Goal: Register for event/course

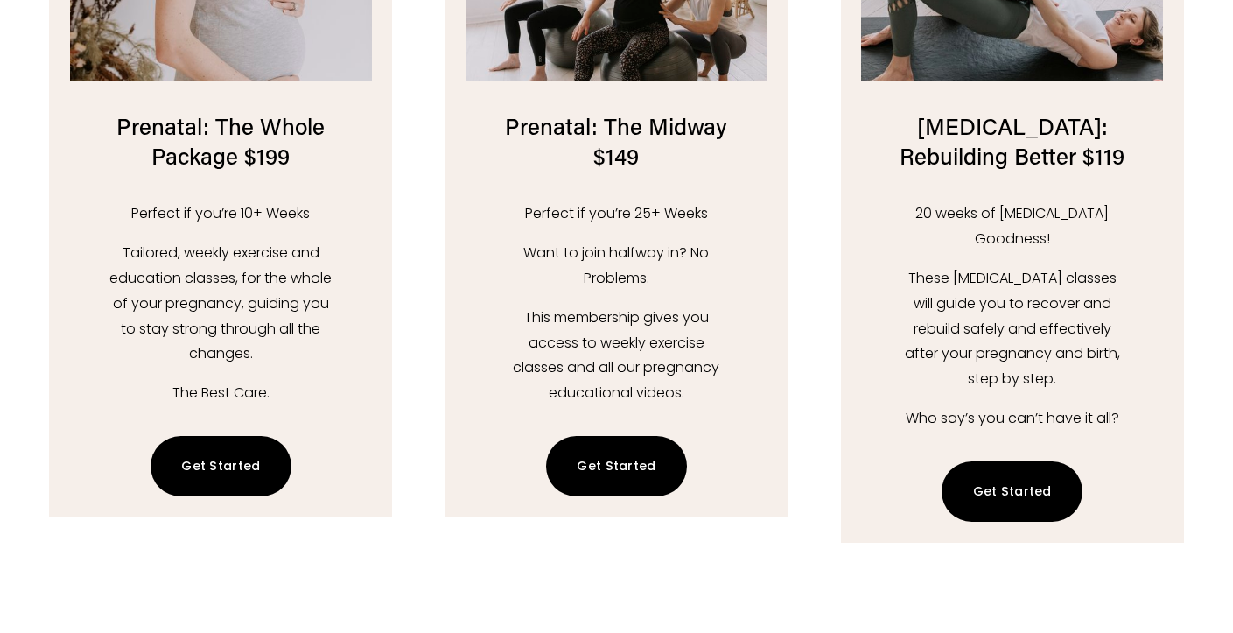
scroll to position [2530, 0]
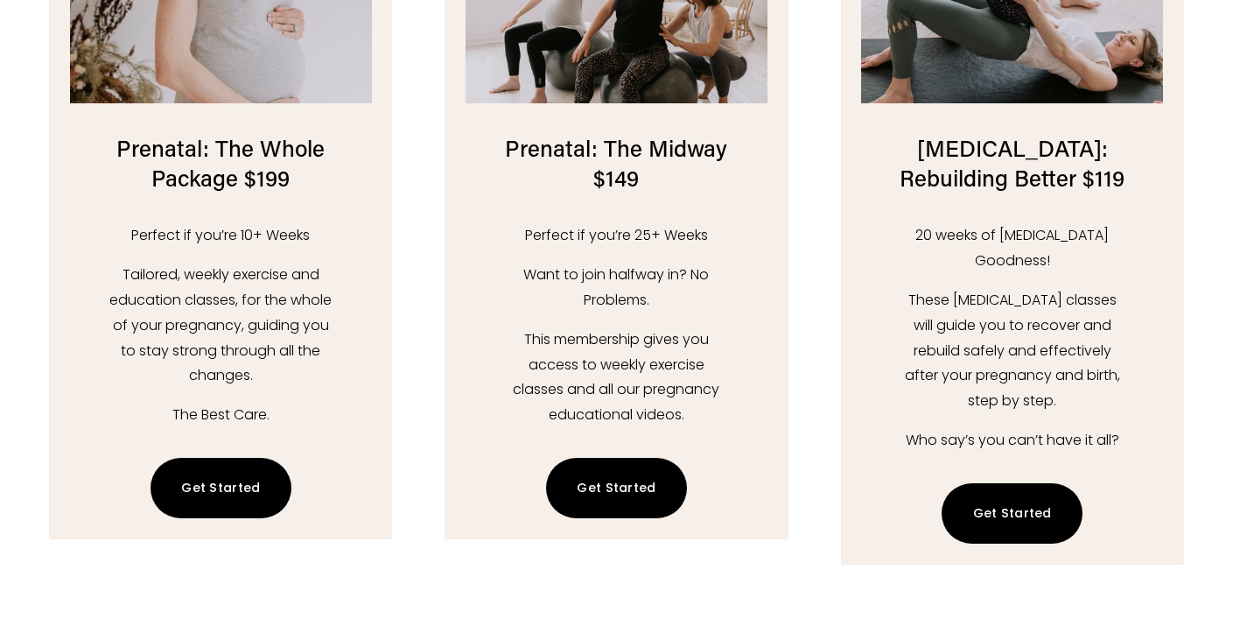
click at [235, 458] on link "Get Started" at bounding box center [221, 488] width 141 height 60
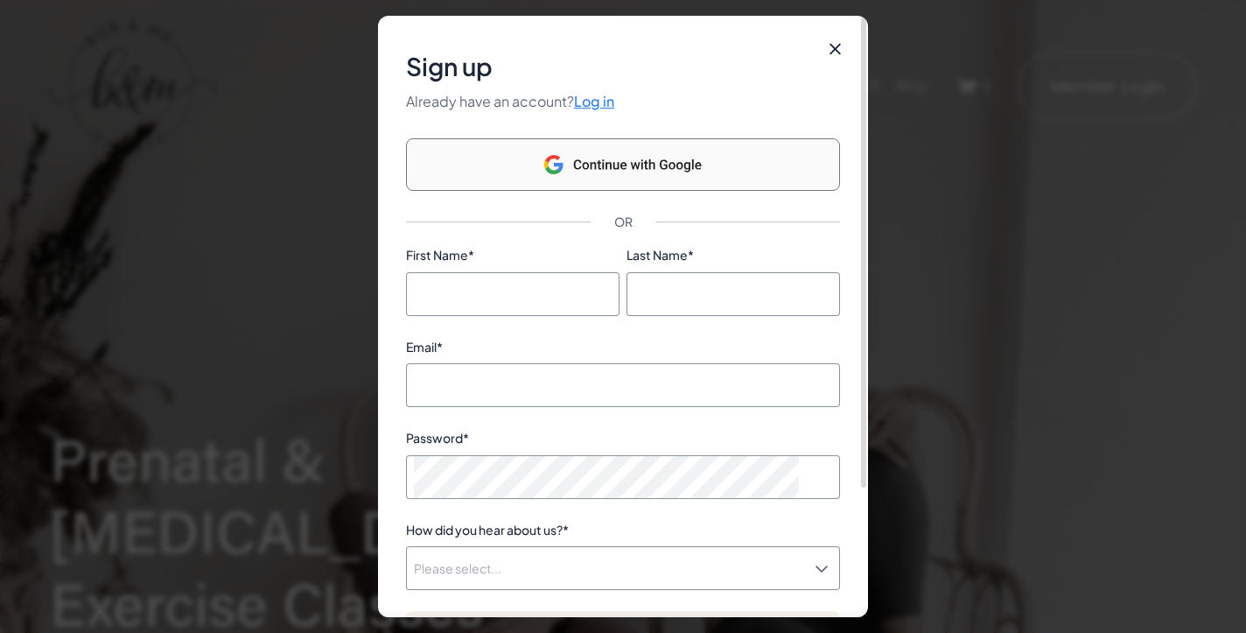
click at [712, 165] on ms-google-sso-button "Continue with Google" at bounding box center [623, 164] width 434 height 53
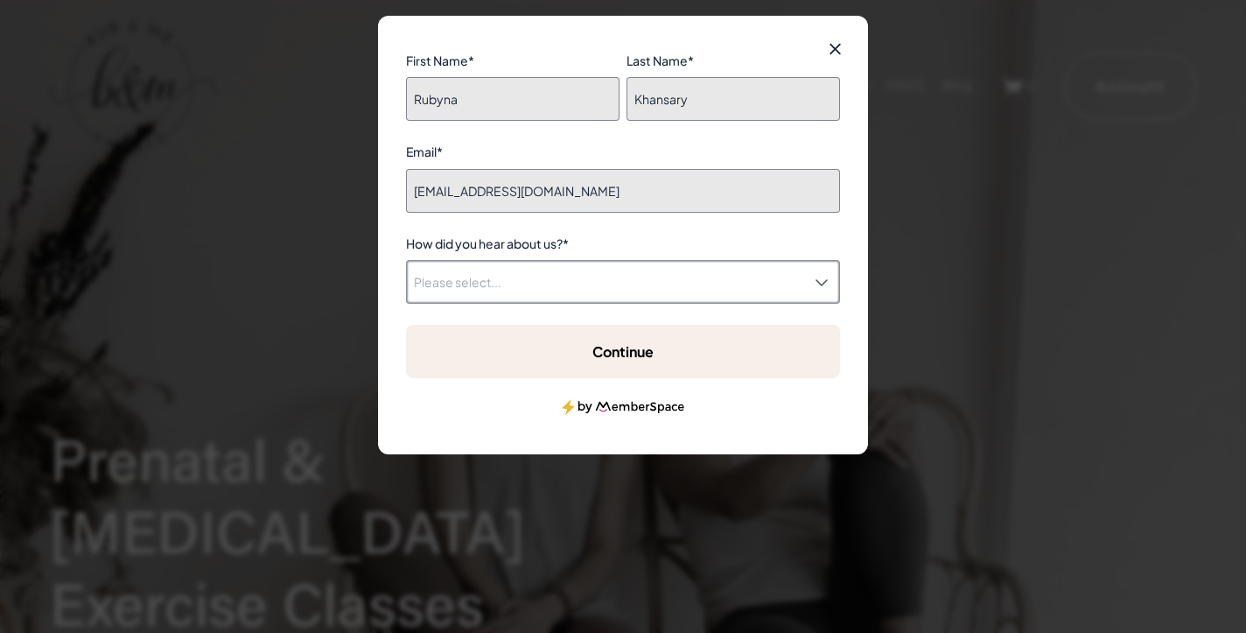
click at [572, 267] on input "How did you hear about us? *" at bounding box center [611, 282] width 394 height 42
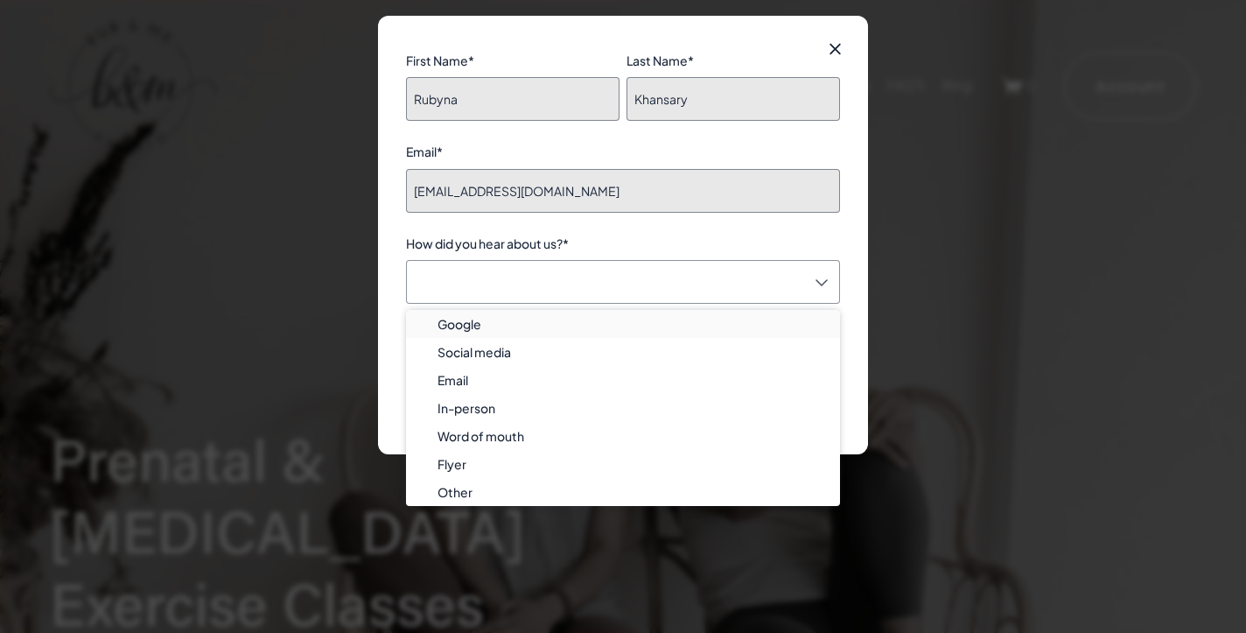
click at [528, 333] on div "Google" at bounding box center [623, 324] width 434 height 28
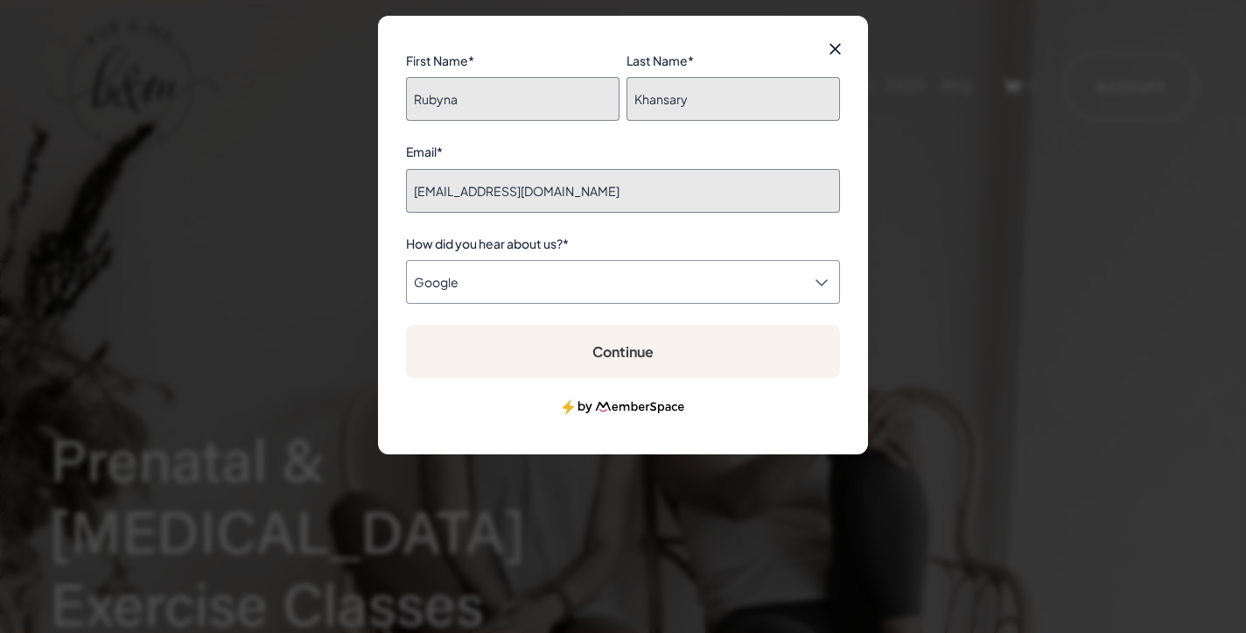
click at [565, 355] on ms-button "Continue" at bounding box center [623, 351] width 434 height 53
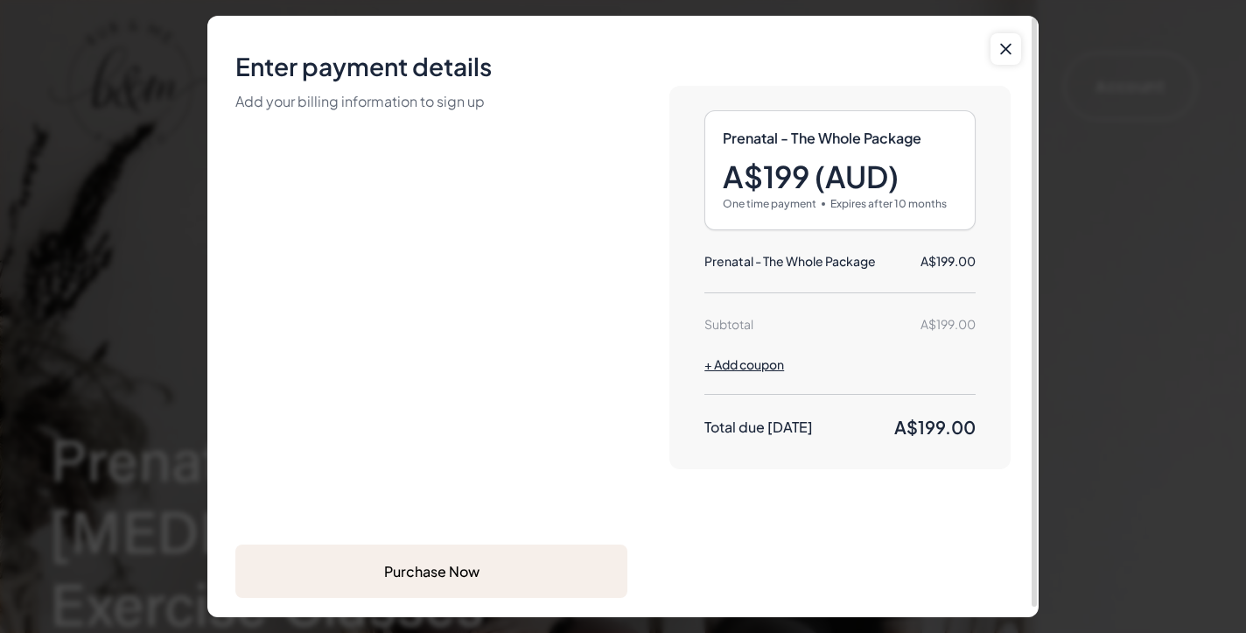
click at [1008, 46] on icon at bounding box center [1006, 49] width 13 height 18
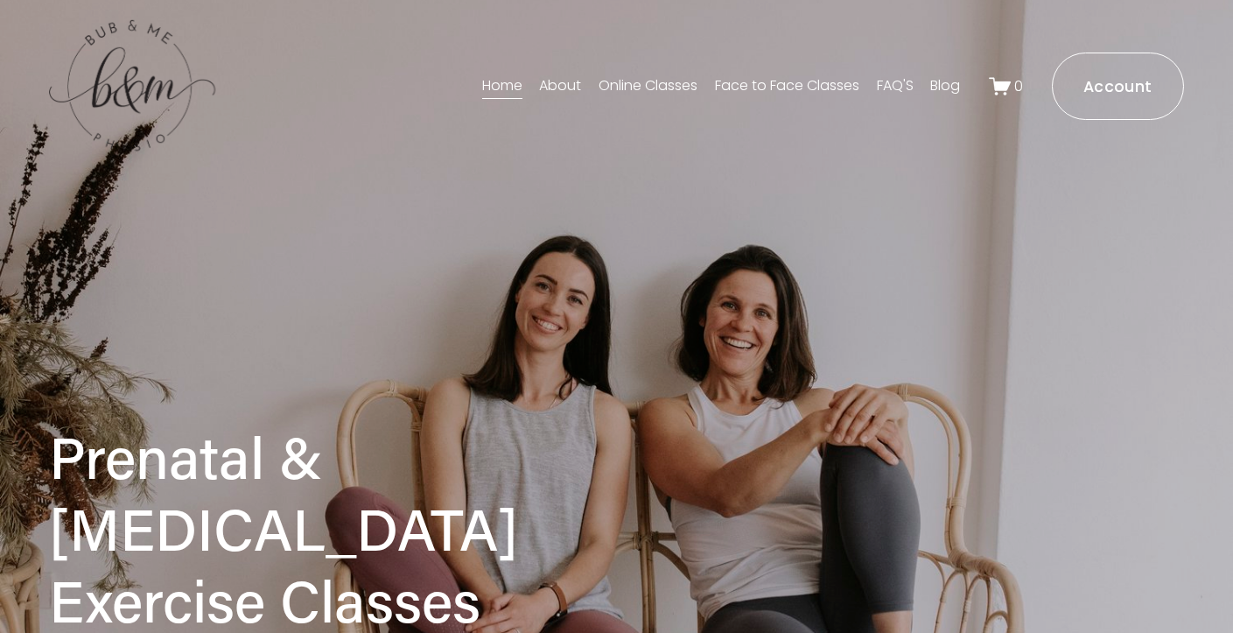
scroll to position [21, 0]
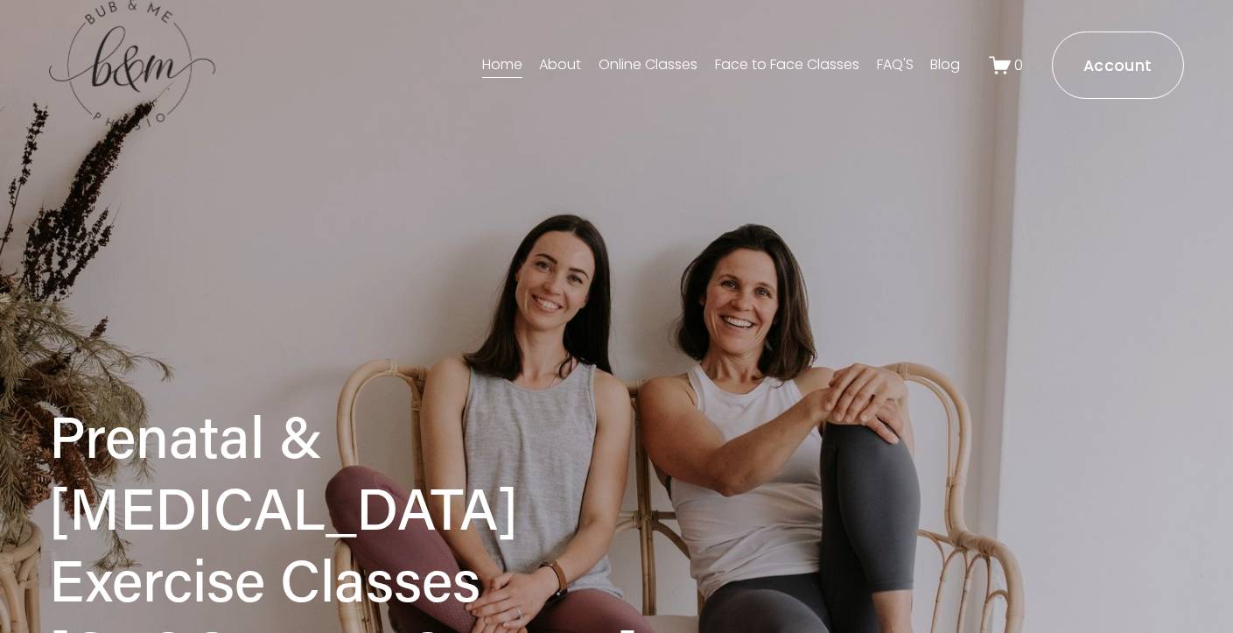
click at [650, 66] on link "Online Classes" at bounding box center [648, 66] width 99 height 28
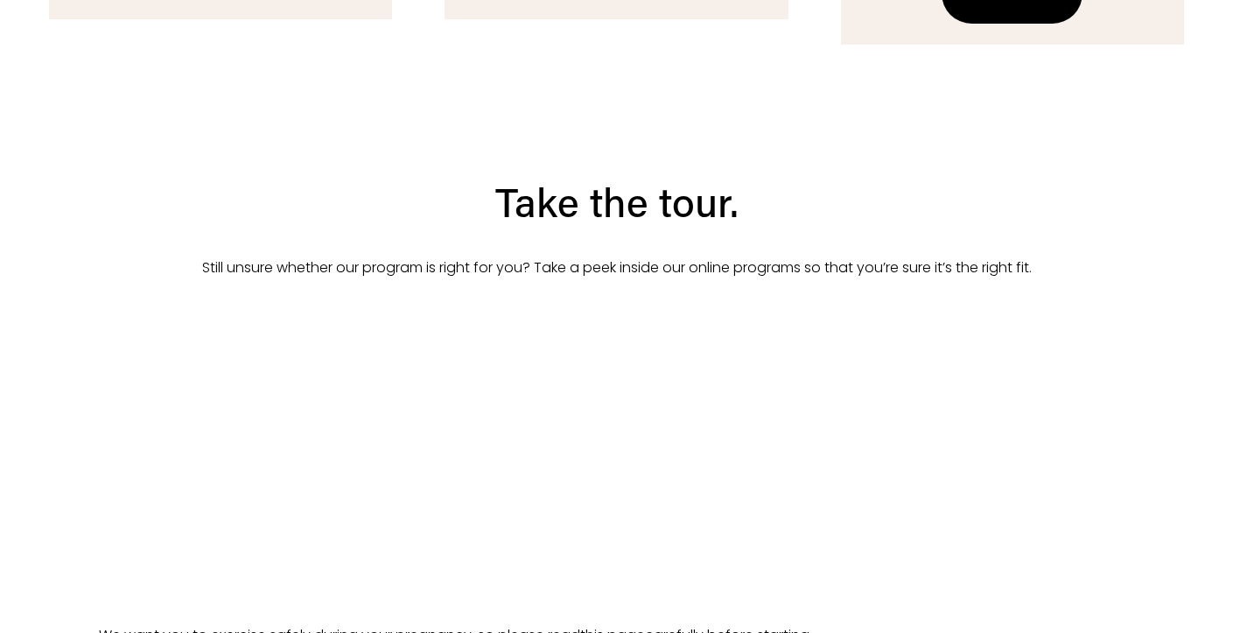
scroll to position [3071, 0]
